Goal: Task Accomplishment & Management: Manage account settings

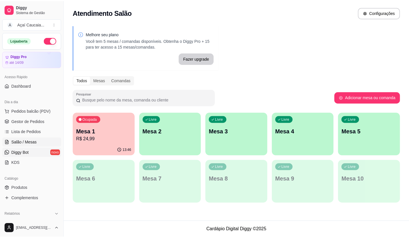
scroll to position [86, 0]
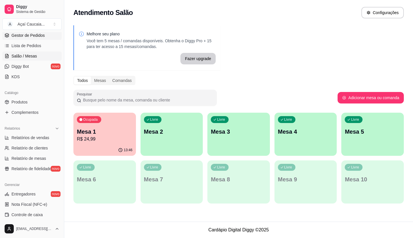
click at [35, 38] on span "Gestor de Pedidos" at bounding box center [27, 35] width 33 height 6
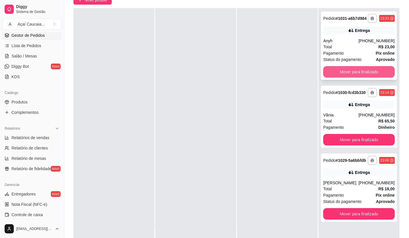
scroll to position [57, 0]
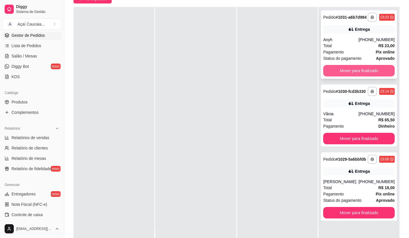
click at [361, 75] on button "Mover para finalizado" at bounding box center [358, 70] width 71 height 11
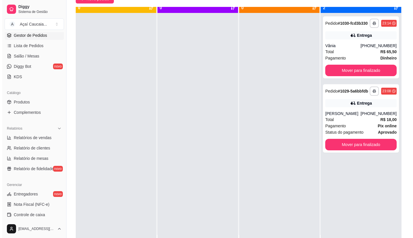
scroll to position [0, 0]
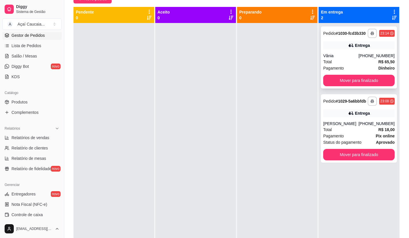
click at [351, 54] on div "Vânia" at bounding box center [340, 56] width 35 height 6
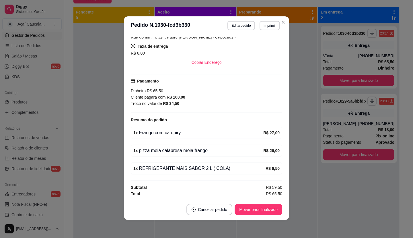
scroll to position [1, 0]
click at [229, 27] on button "Editar pedido" at bounding box center [241, 25] width 27 height 9
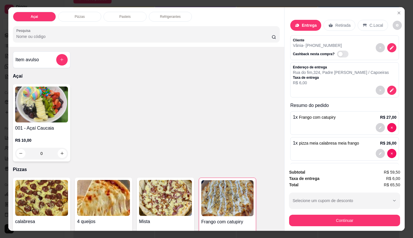
scroll to position [30, 0]
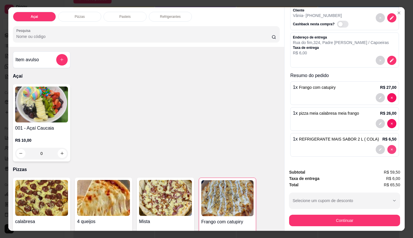
type input "0"
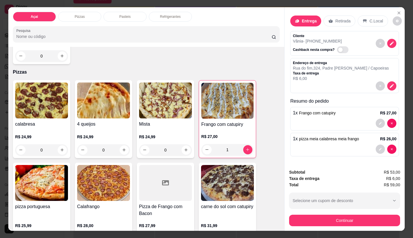
scroll to position [115, 0]
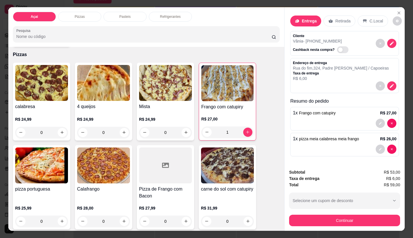
click at [175, 16] on p "Refrigerantes" at bounding box center [170, 16] width 21 height 5
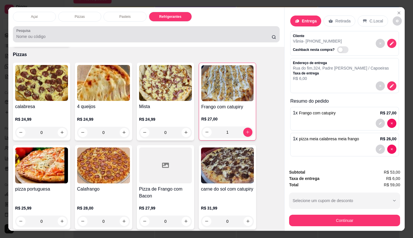
scroll to position [13, 0]
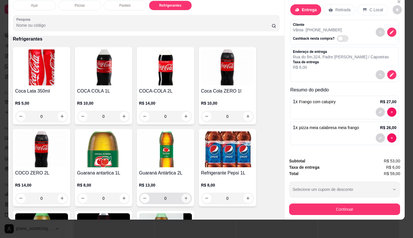
click at [186, 197] on button "increase-product-quantity" at bounding box center [186, 198] width 9 height 9
type input "1"
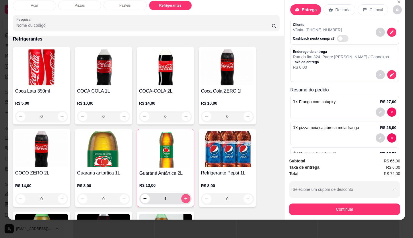
scroll to position [30, 0]
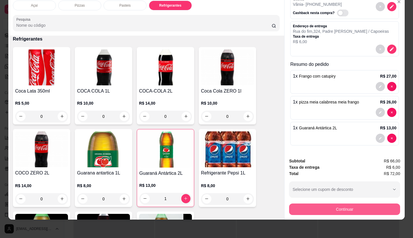
click at [340, 204] on button "Continuar" at bounding box center [344, 208] width 111 height 11
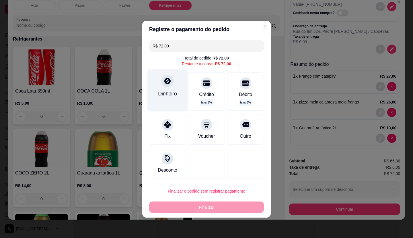
click at [167, 102] on div "Dinheiro" at bounding box center [168, 90] width 40 height 42
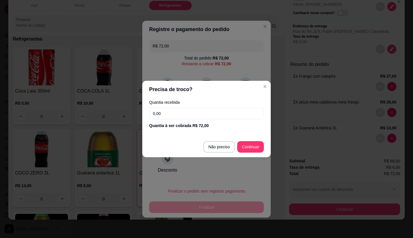
click at [178, 114] on input "0,00" at bounding box center [206, 113] width 115 height 11
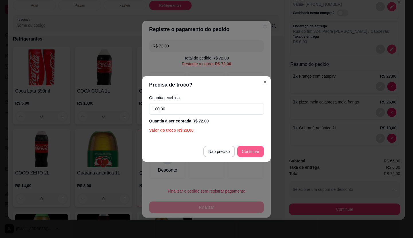
type input "100,00"
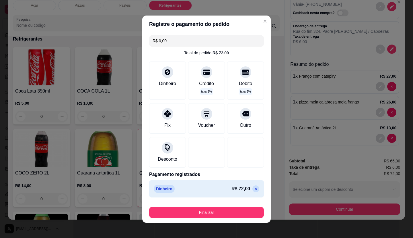
type input "R$ 0,00"
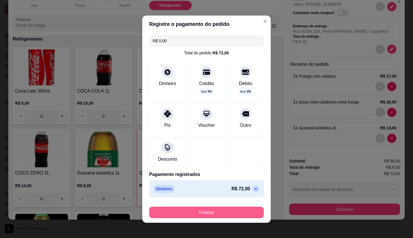
click at [213, 214] on button "Finalizar" at bounding box center [206, 211] width 115 height 11
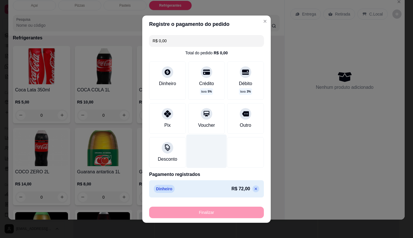
type input "0"
type input "-R$ 72,00"
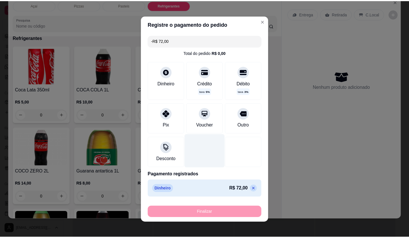
scroll to position [1100, 0]
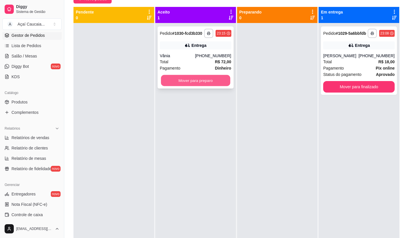
click at [209, 80] on button "Mover para preparo" at bounding box center [195, 80] width 69 height 11
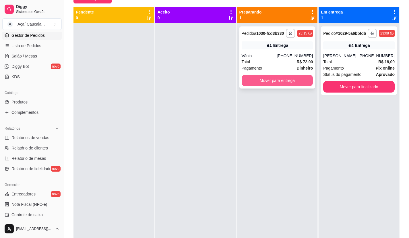
click at [251, 80] on button "Mover para entrega" at bounding box center [277, 80] width 71 height 11
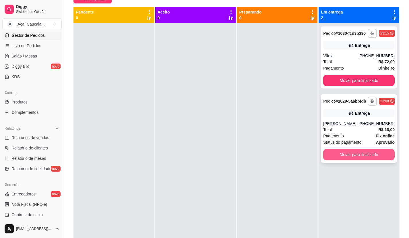
click at [351, 157] on button "Mover para finalizado" at bounding box center [358, 154] width 71 height 11
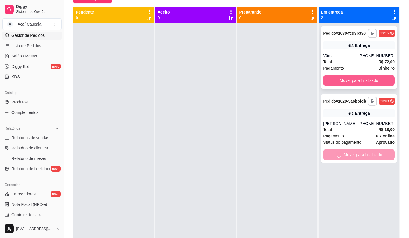
click at [353, 79] on button "Mover para finalizado" at bounding box center [358, 80] width 71 height 11
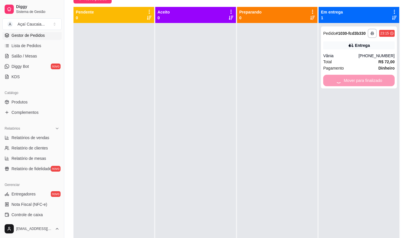
click at [254, 113] on div at bounding box center [277, 142] width 81 height 238
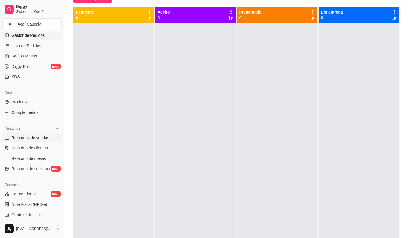
click at [48, 136] on span "Relatórios de vendas" at bounding box center [30, 138] width 38 height 6
select select "ALL"
select select "0"
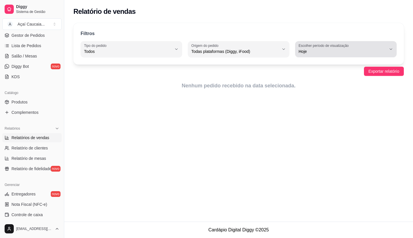
click at [307, 54] on span "Hoje" at bounding box center [343, 52] width 88 height 6
click at [307, 72] on span "Ontem" at bounding box center [343, 74] width 83 height 5
type input "1"
select select "1"
